Goal: Task Accomplishment & Management: Manage account settings

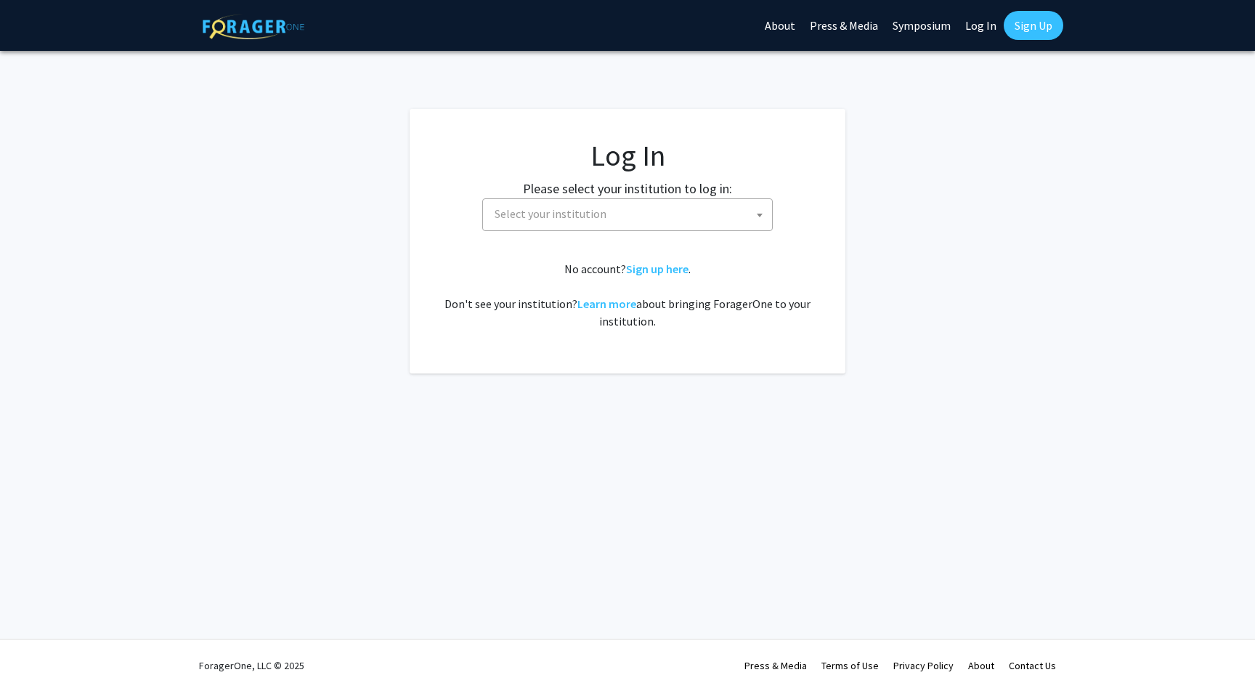
select select
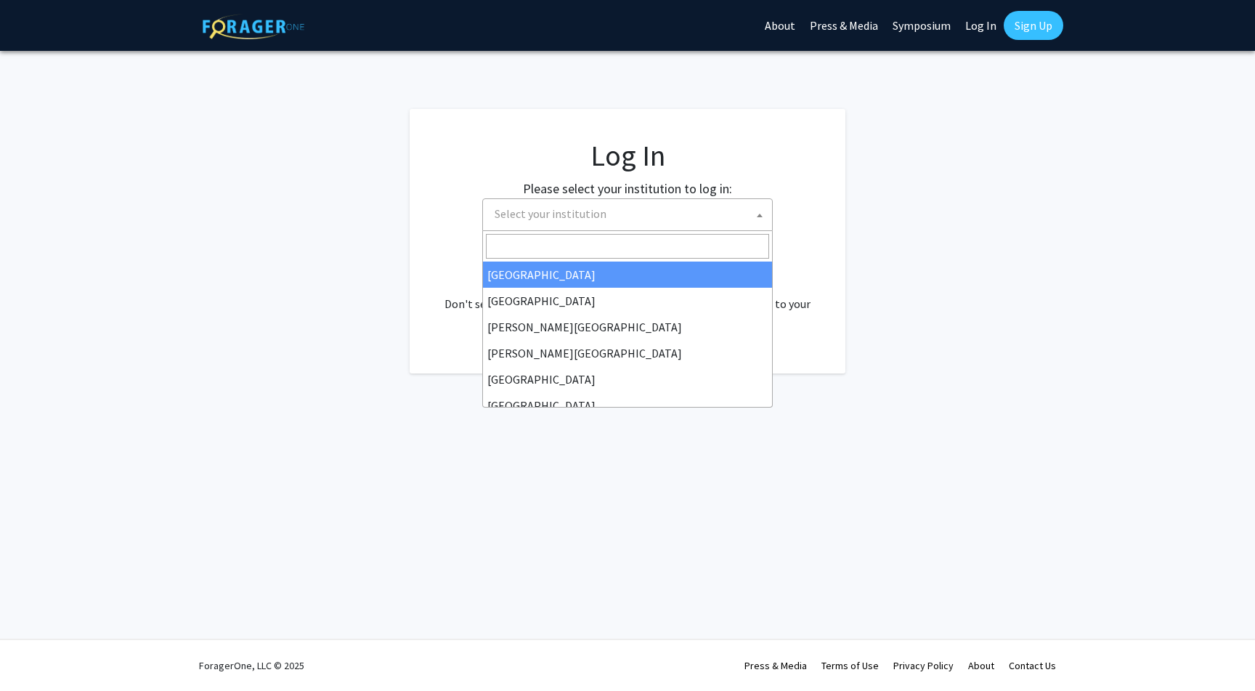
click at [725, 224] on span "Select your institution" at bounding box center [630, 214] width 283 height 30
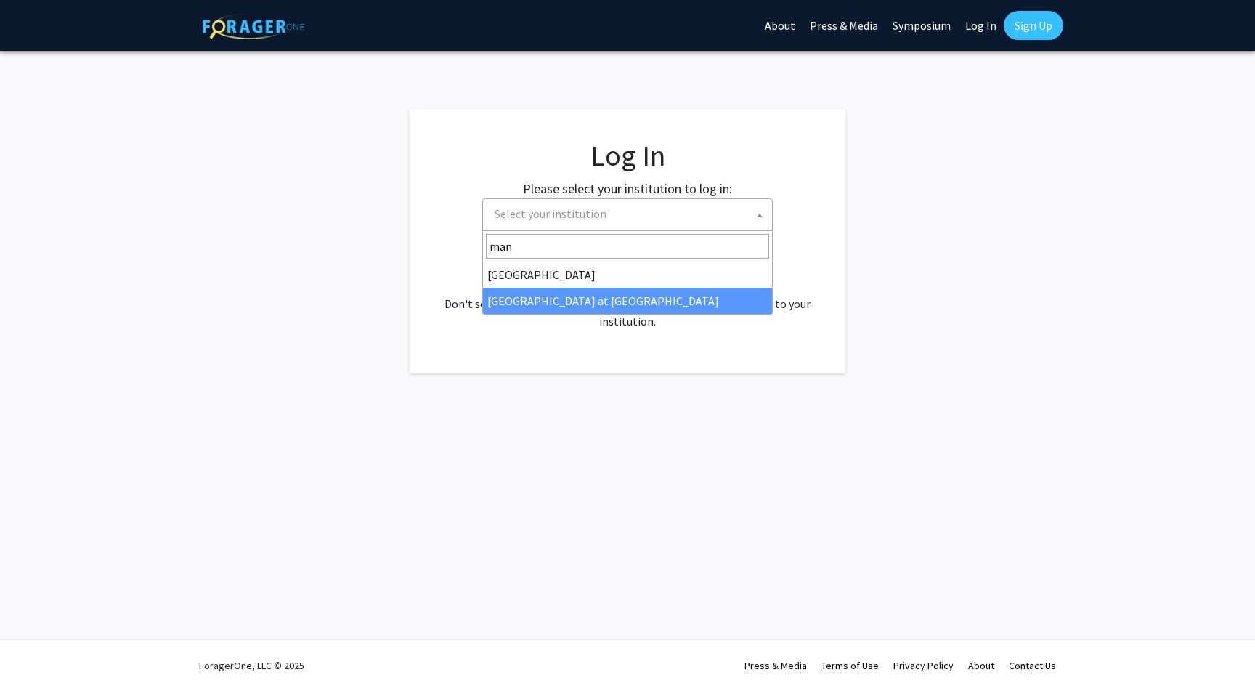
type input "man"
select select "18"
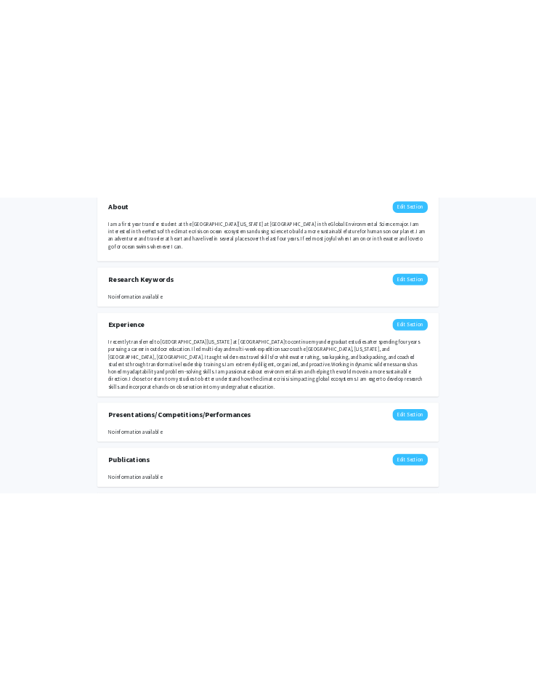
scroll to position [715, 0]
